Goal: Navigation & Orientation: Find specific page/section

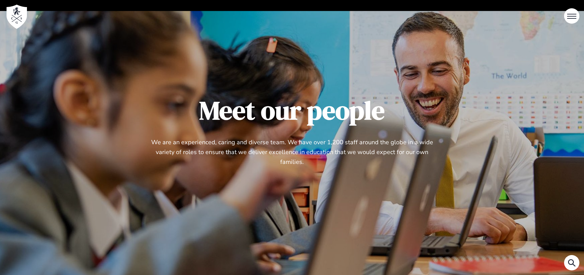
click at [567, 16] on span "Open Menu" at bounding box center [570, 16] width 6 height 1
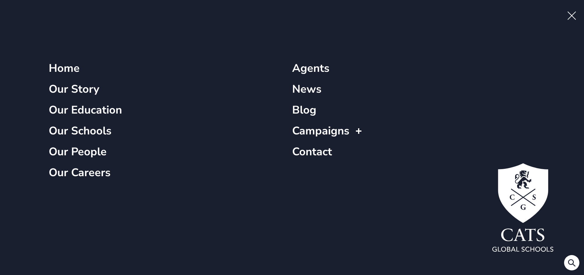
click at [74, 72] on link "Home" at bounding box center [64, 68] width 31 height 15
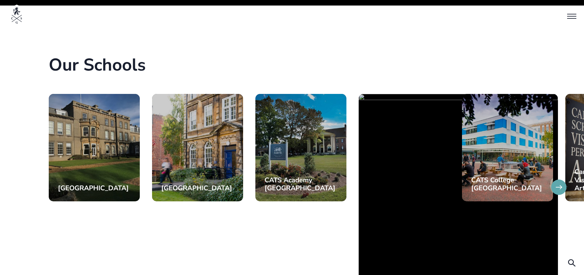
scroll to position [276, 0]
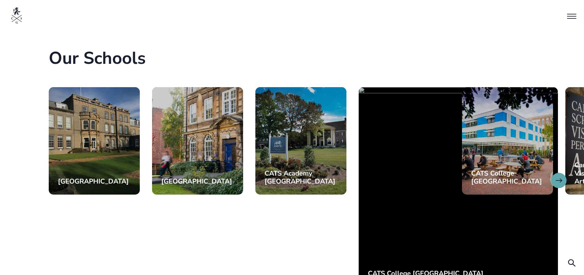
click at [557, 186] on button at bounding box center [558, 180] width 15 height 15
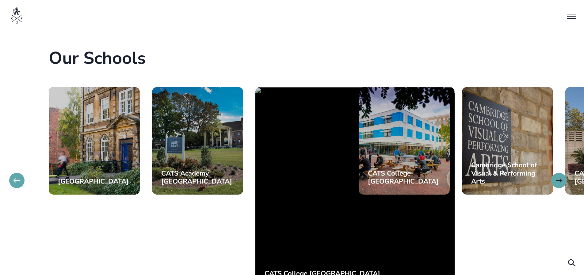
click at [557, 186] on button at bounding box center [558, 180] width 15 height 15
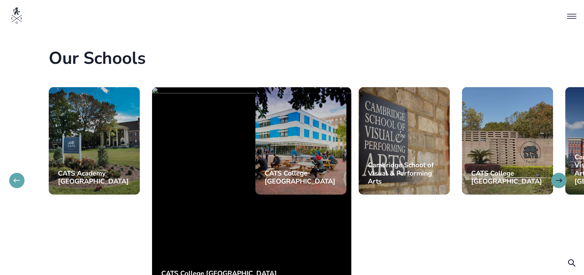
click at [557, 186] on button at bounding box center [558, 180] width 15 height 15
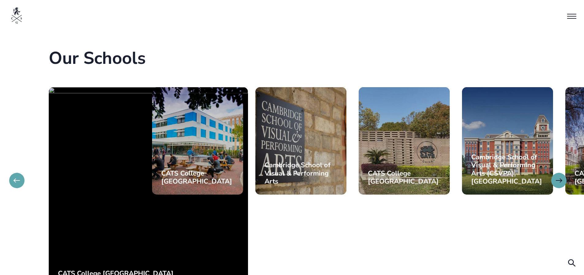
click at [557, 186] on button at bounding box center [558, 180] width 15 height 15
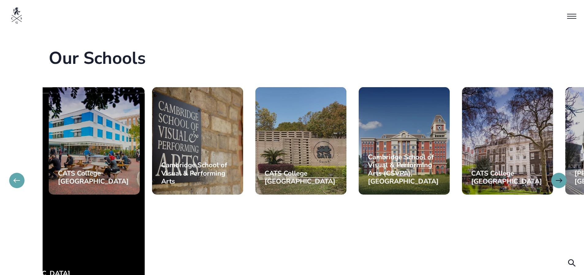
click at [557, 186] on button at bounding box center [558, 180] width 15 height 15
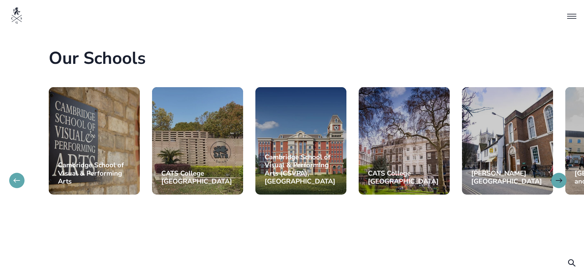
click at [557, 186] on button at bounding box center [558, 180] width 15 height 15
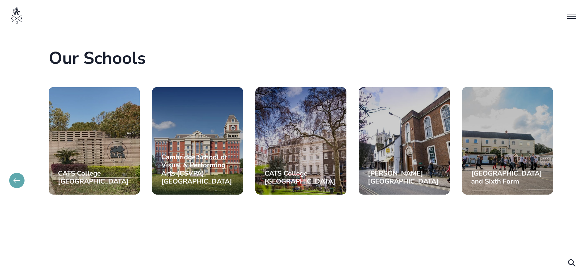
click at [301, 194] on div "Explore" at bounding box center [300, 247] width 91 height 107
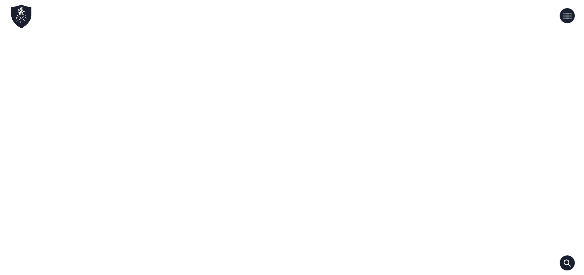
scroll to position [276, 0]
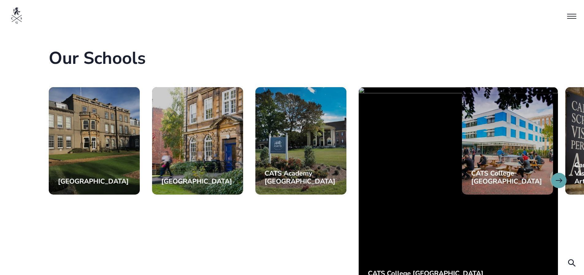
click at [560, 183] on button at bounding box center [558, 180] width 15 height 15
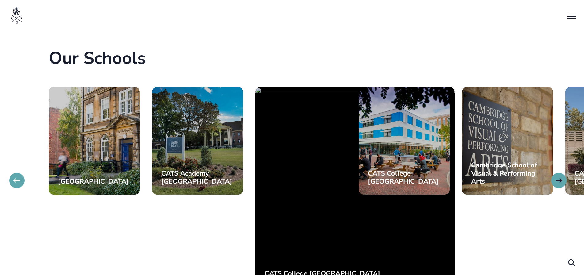
click at [560, 183] on button at bounding box center [558, 180] width 15 height 15
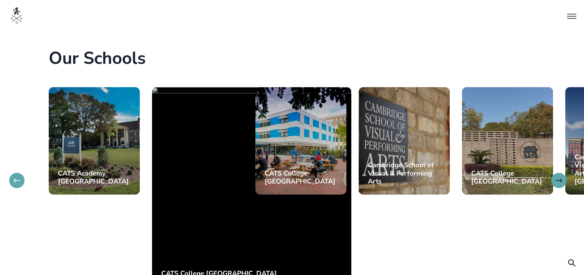
click at [560, 183] on button at bounding box center [558, 180] width 15 height 15
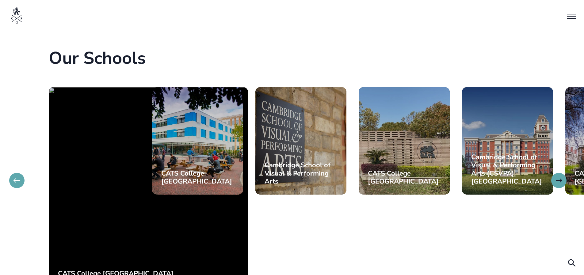
click at [560, 183] on button at bounding box center [558, 180] width 15 height 15
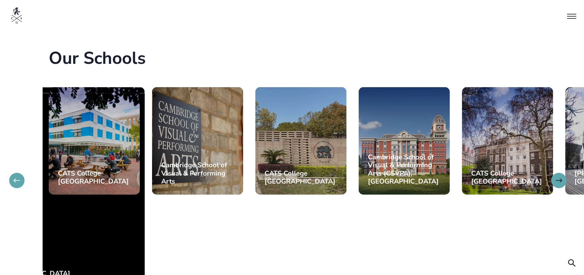
click at [560, 183] on button at bounding box center [558, 180] width 15 height 15
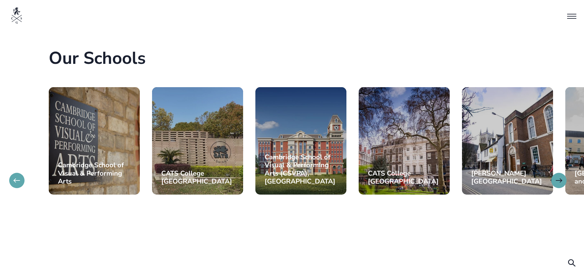
click at [560, 183] on button at bounding box center [558, 180] width 15 height 15
